Goal: Check status

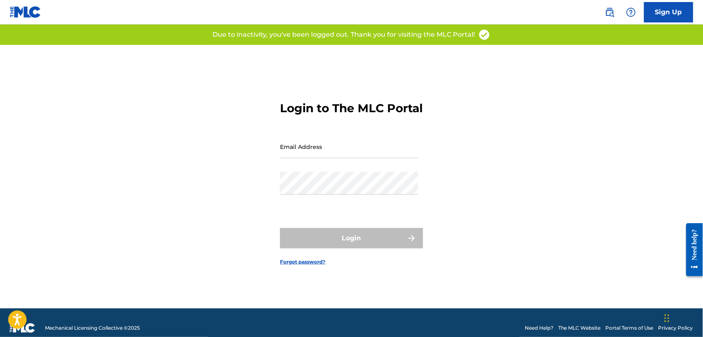
click at [328, 155] on input "Email Address" at bounding box center [349, 146] width 138 height 23
type input "[EMAIL_ADDRESS][PERSON_NAME][DOMAIN_NAME]"
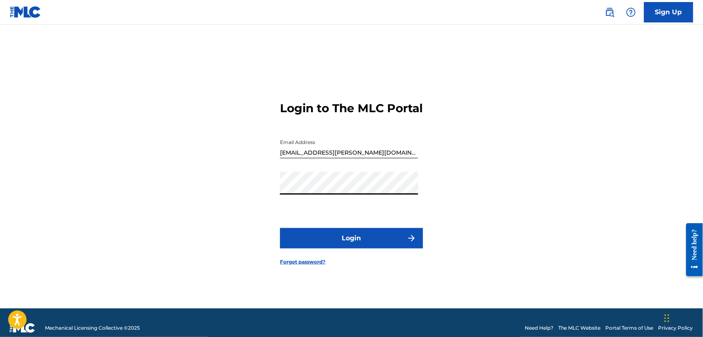
click at [355, 249] on button "Login" at bounding box center [351, 238] width 143 height 20
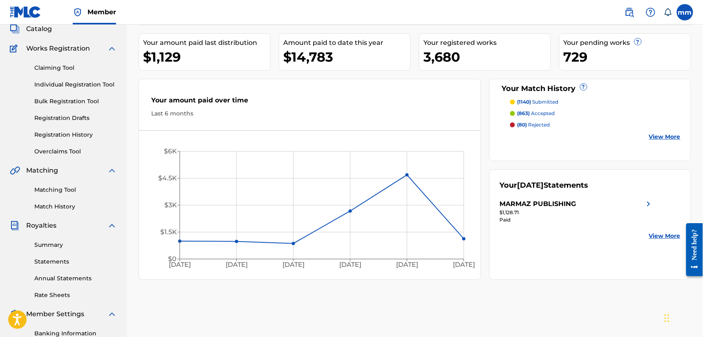
scroll to position [56, 0]
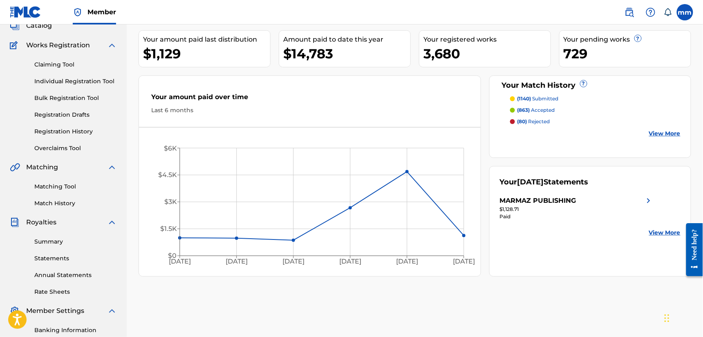
click at [531, 203] on div "MARMAZ PUBLISHING" at bounding box center [538, 201] width 76 height 10
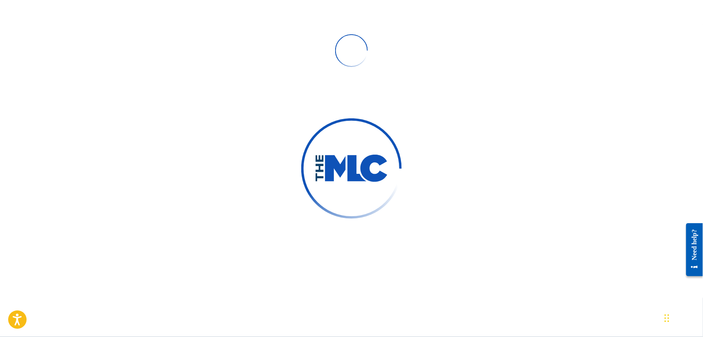
click at [302, 188] on div at bounding box center [351, 168] width 101 height 101
